Goal: Information Seeking & Learning: Learn about a topic

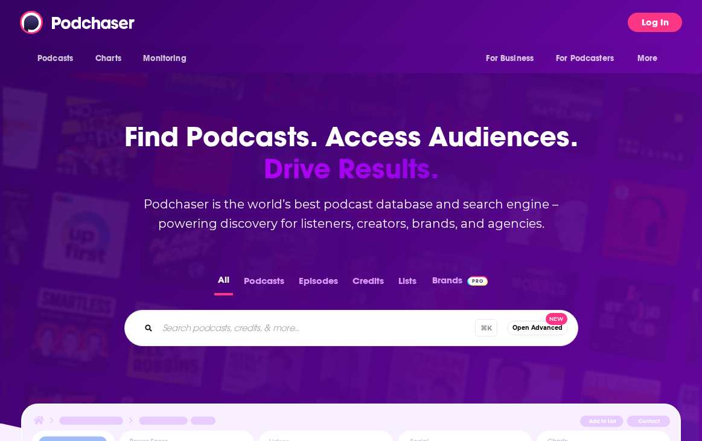
click at [656, 26] on button "Log In" at bounding box center [655, 22] width 54 height 19
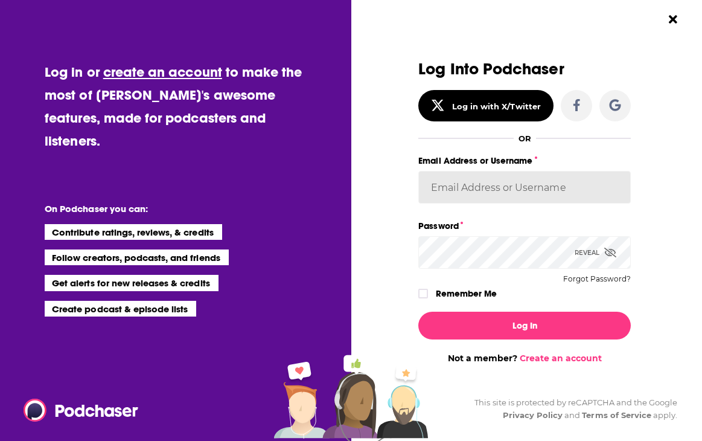
click at [492, 199] on input "Email Address or Username" at bounding box center [524, 187] width 213 height 33
type input "ashtonrc"
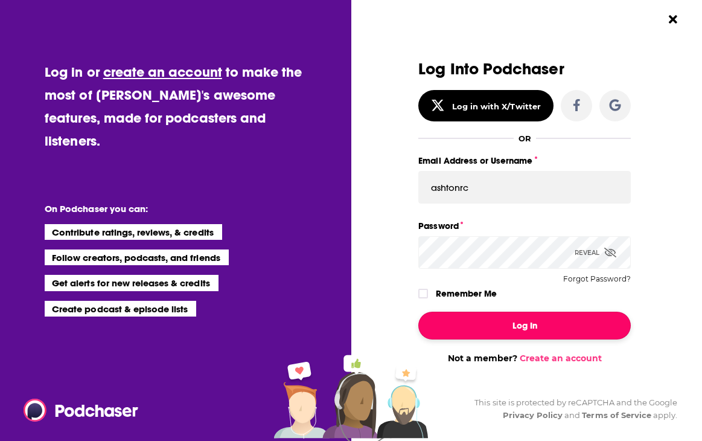
click at [543, 315] on button "Log In" at bounding box center [524, 326] width 213 height 28
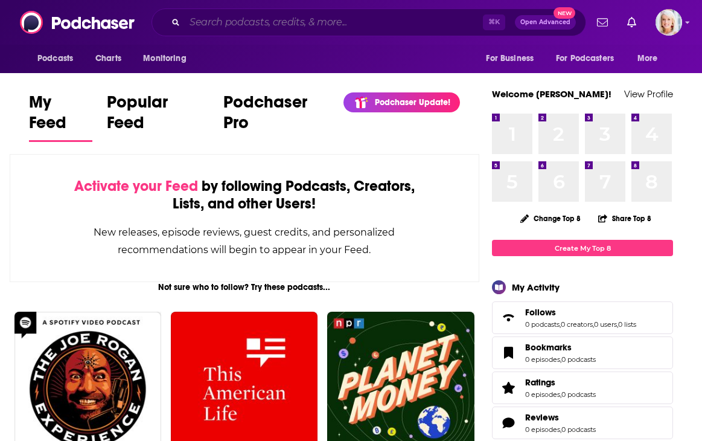
click at [258, 21] on input "Search podcasts, credits, & more..." at bounding box center [334, 22] width 298 height 19
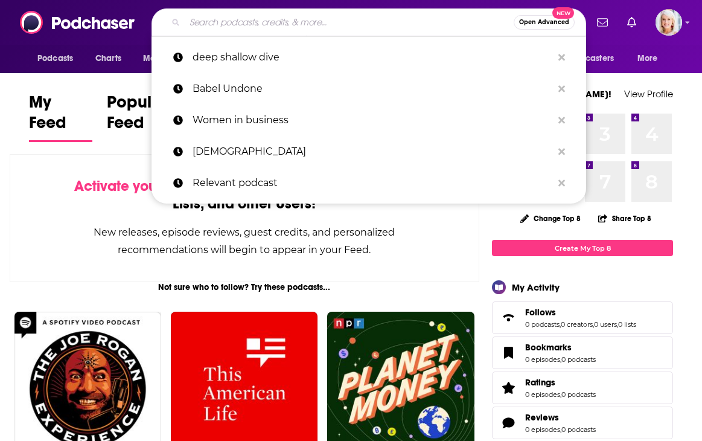
paste input "Here I Am With [PERSON_NAME]"
type input "Here I Am With [PERSON_NAME]"
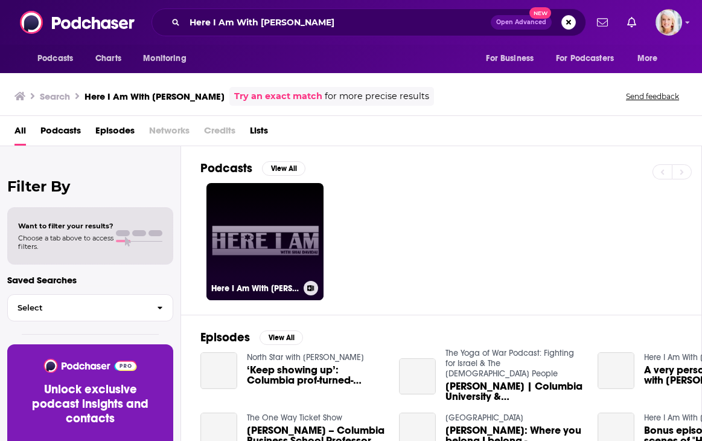
click at [290, 210] on link "Here I Am With [PERSON_NAME]" at bounding box center [265, 241] width 117 height 117
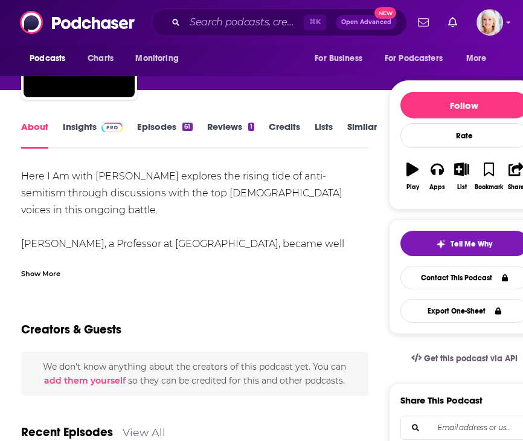
scroll to position [56, 0]
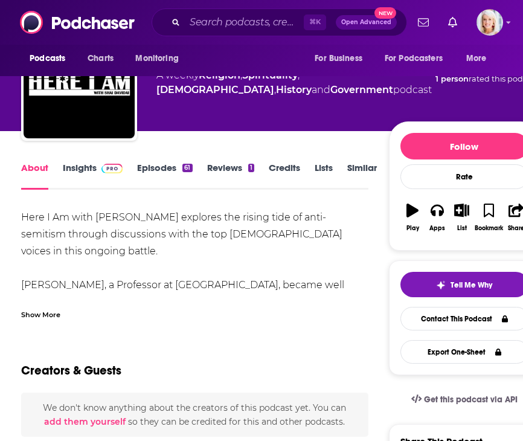
click at [98, 173] on span at bounding box center [110, 167] width 26 height 11
